Goal: Ask a question

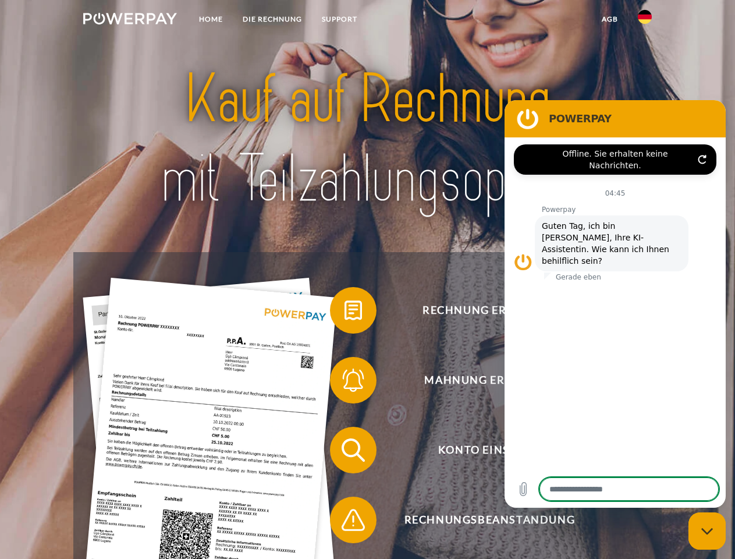
click at [130, 20] on img at bounding box center [130, 19] width 94 height 12
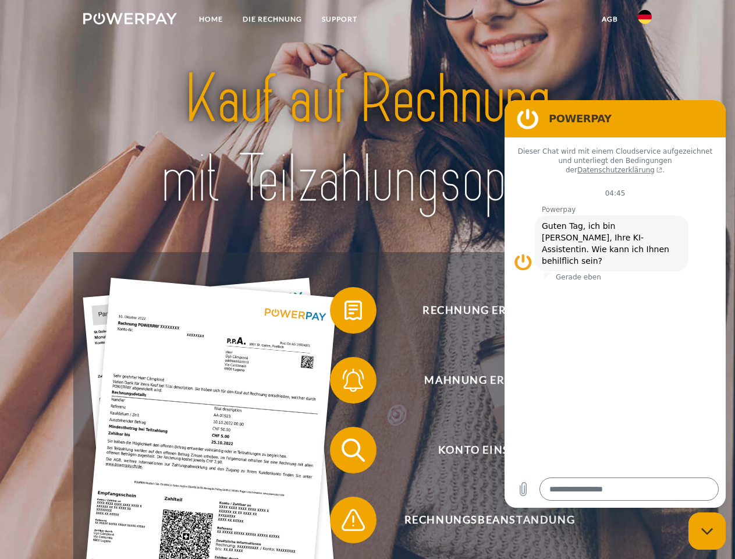
click at [645, 20] on img at bounding box center [645, 17] width 14 height 14
click at [609, 19] on link "agb" at bounding box center [610, 19] width 36 height 21
click at [344, 312] on span at bounding box center [336, 310] width 58 height 58
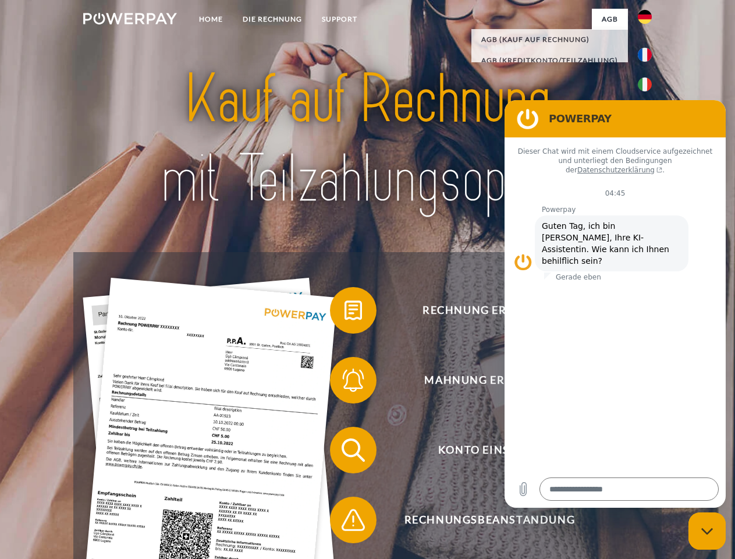
click at [344, 382] on span at bounding box center [336, 380] width 58 height 58
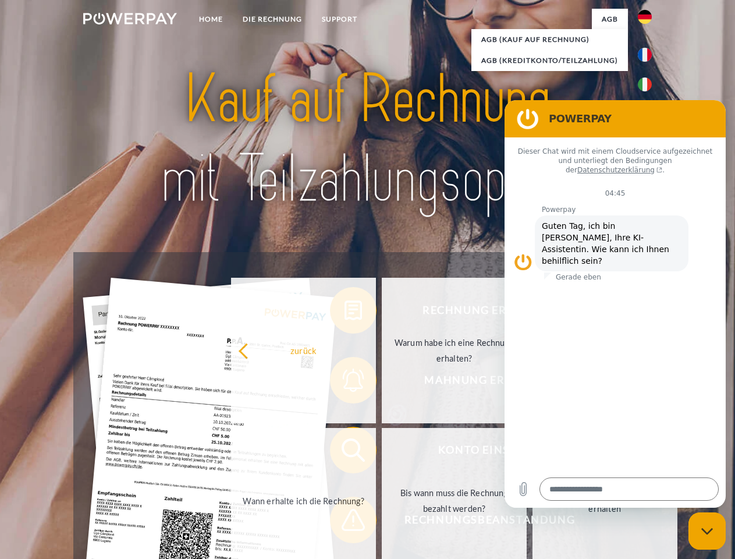
click at [382, 452] on link "Bis wann muss die Rechnung bezahlt werden?" at bounding box center [454, 500] width 145 height 145
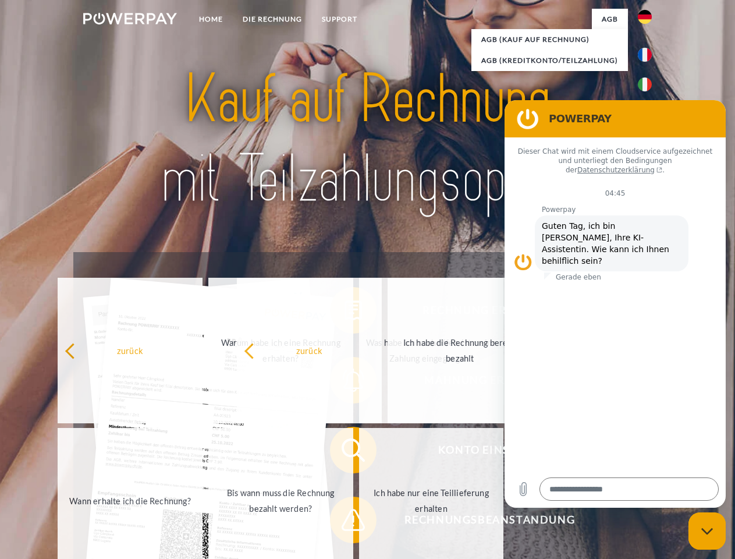
click at [344, 522] on span at bounding box center [336, 519] width 58 height 58
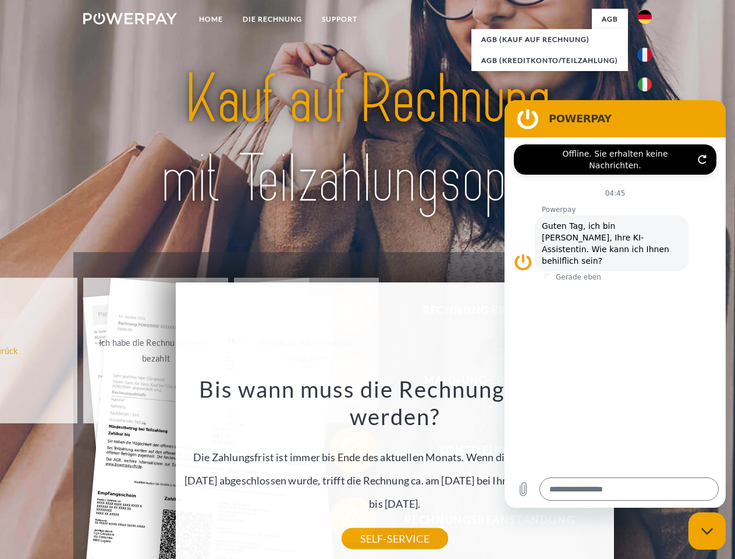
click at [707, 531] on icon "Messaging-Fenster schließen" at bounding box center [707, 531] width 12 height 8
type textarea "*"
